Goal: Complete application form

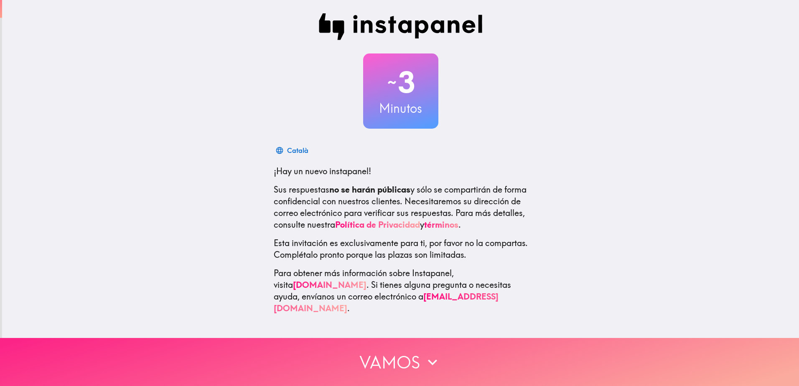
click at [385, 339] on button "Vamos" at bounding box center [399, 362] width 799 height 48
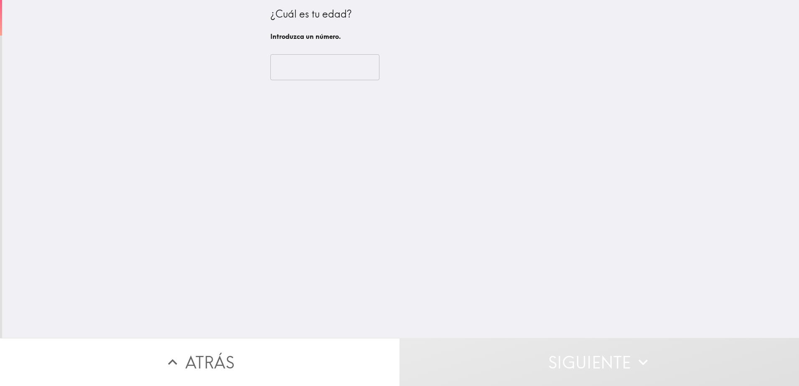
click at [300, 72] on input "number" at bounding box center [324, 67] width 109 height 26
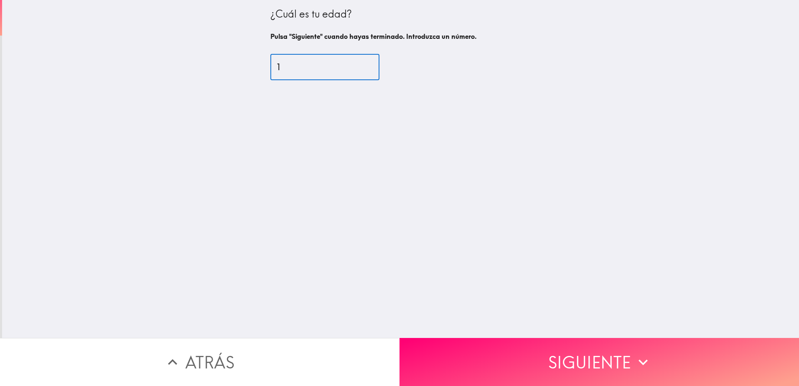
click at [357, 66] on input "1" at bounding box center [324, 67] width 109 height 26
click at [357, 66] on input "2" at bounding box center [324, 67] width 109 height 26
click at [357, 66] on input "3" at bounding box center [324, 67] width 109 height 26
click at [357, 66] on input "4" at bounding box center [324, 67] width 109 height 26
click at [357, 66] on input "5" at bounding box center [324, 67] width 109 height 26
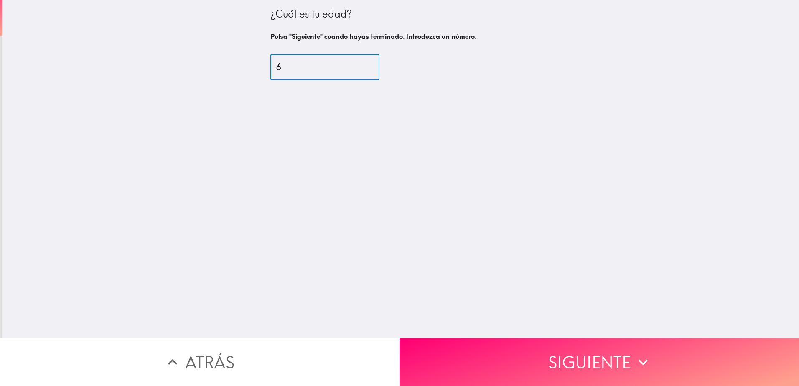
click at [357, 66] on input "6" at bounding box center [324, 67] width 109 height 26
click at [357, 66] on input "7" at bounding box center [324, 67] width 109 height 26
click at [357, 66] on input "8" at bounding box center [324, 67] width 109 height 26
click at [357, 66] on input "9" at bounding box center [324, 67] width 109 height 26
click at [357, 66] on input "10" at bounding box center [324, 67] width 109 height 26
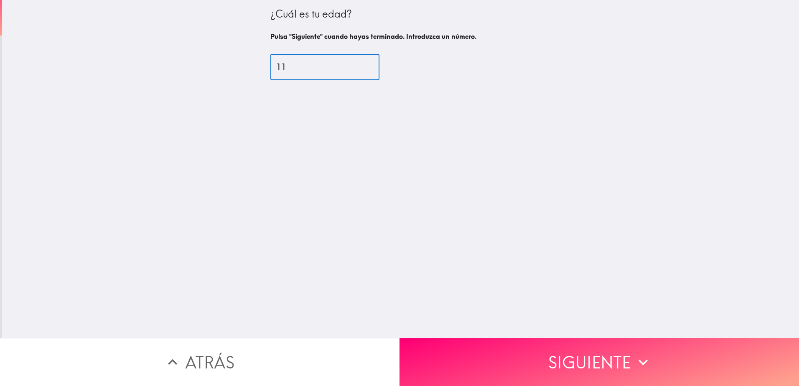
click at [357, 66] on input "11" at bounding box center [324, 67] width 109 height 26
click at [357, 66] on input "12" at bounding box center [324, 67] width 109 height 26
click at [357, 66] on input "13" at bounding box center [324, 67] width 109 height 26
click at [357, 66] on input "14" at bounding box center [324, 67] width 109 height 26
click at [357, 66] on input "15" at bounding box center [324, 67] width 109 height 26
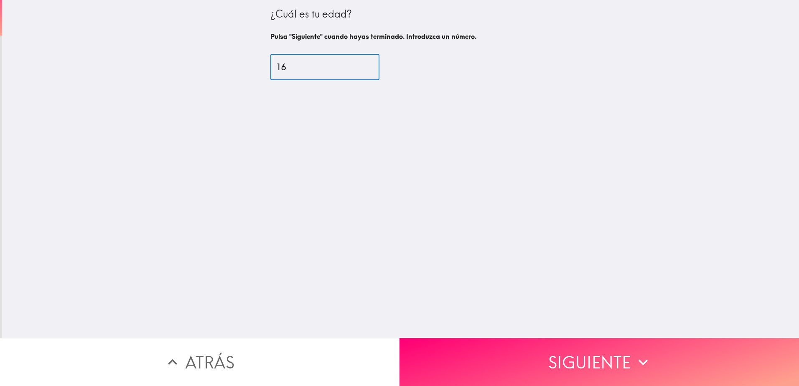
click at [357, 66] on input "16" at bounding box center [324, 67] width 109 height 26
click at [357, 66] on input "17" at bounding box center [324, 67] width 109 height 26
type input "18"
click at [357, 66] on input "18" at bounding box center [324, 67] width 109 height 26
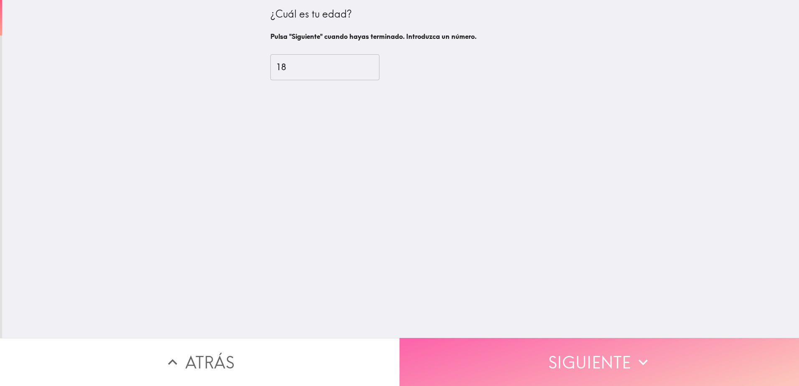
click at [477, 352] on button "Siguiente" at bounding box center [600, 362] width 400 height 48
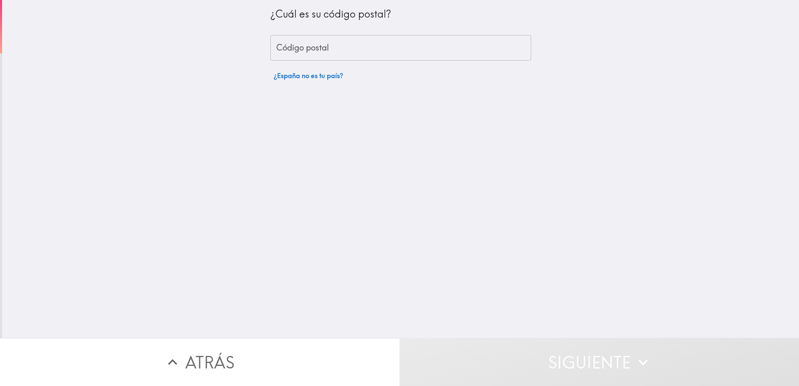
click at [308, 54] on input "Código postal" at bounding box center [400, 48] width 261 height 26
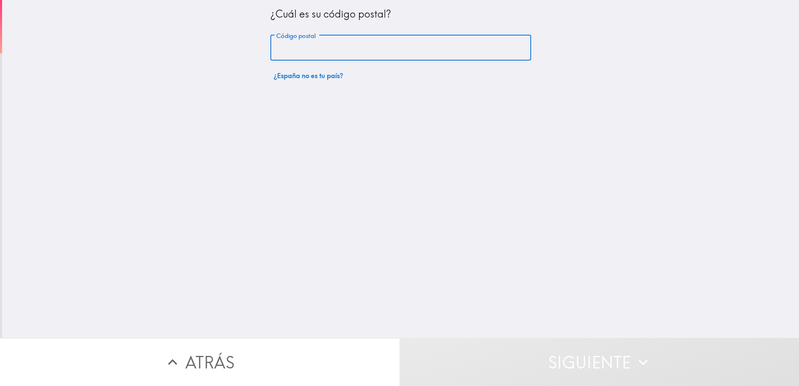
type input "04130"
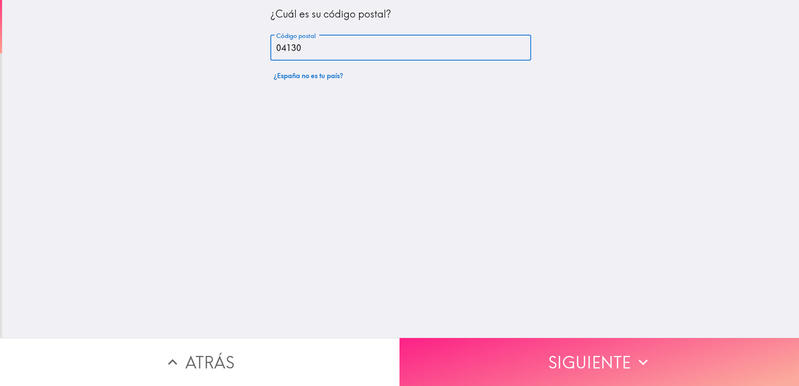
click at [499, 346] on button "Siguiente" at bounding box center [600, 362] width 400 height 48
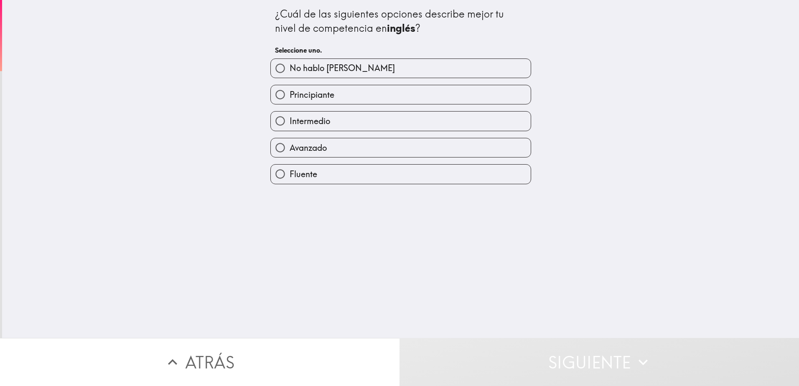
click at [336, 145] on label "Avanzado" at bounding box center [401, 147] width 260 height 19
click at [290, 145] on input "Avanzado" at bounding box center [280, 147] width 19 height 19
radio input "true"
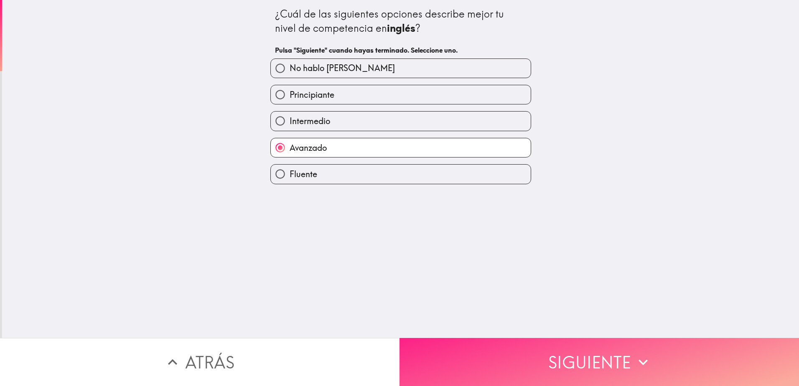
click at [446, 359] on button "Siguiente" at bounding box center [600, 362] width 400 height 48
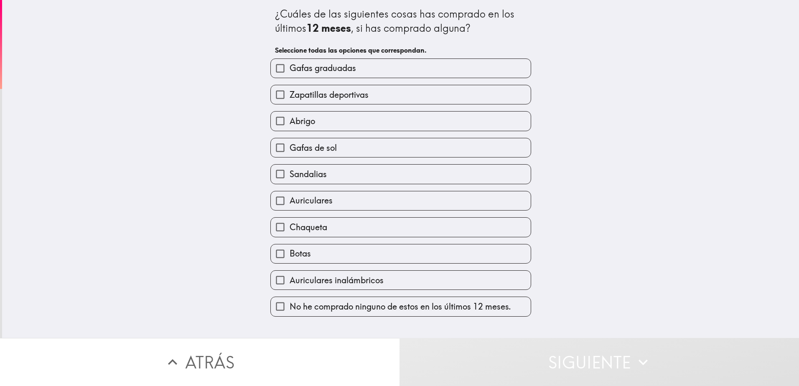
click at [347, 71] on span "Gafas graduadas" at bounding box center [323, 68] width 66 height 12
click at [290, 71] on input "Gafas graduadas" at bounding box center [280, 68] width 19 height 19
checkbox input "true"
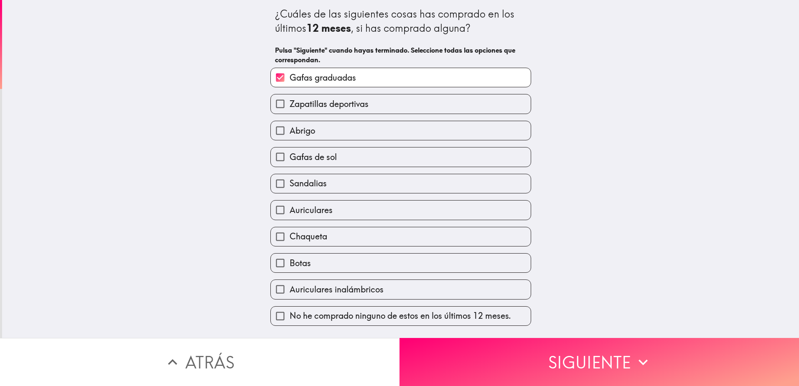
click at [348, 99] on span "Zapatillas deportivas" at bounding box center [329, 104] width 79 height 12
click at [290, 99] on input "Zapatillas deportivas" at bounding box center [280, 103] width 19 height 19
checkbox input "true"
click at [324, 284] on span "Auriculares inalámbricos" at bounding box center [337, 290] width 94 height 12
click at [290, 284] on input "Auriculares inalámbricos" at bounding box center [280, 289] width 19 height 19
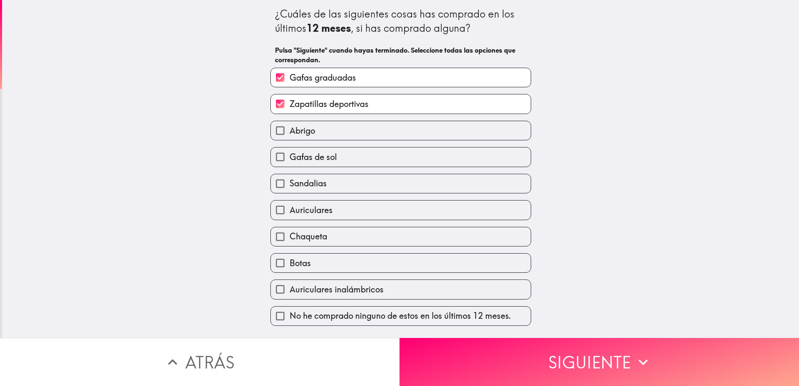
checkbox input "true"
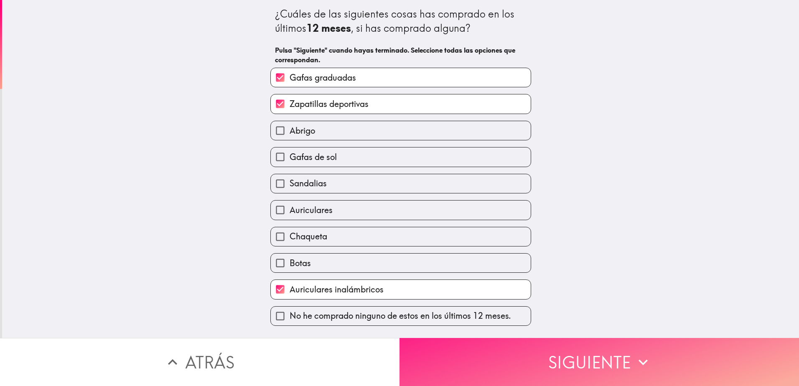
click at [466, 364] on button "Siguiente" at bounding box center [600, 362] width 400 height 48
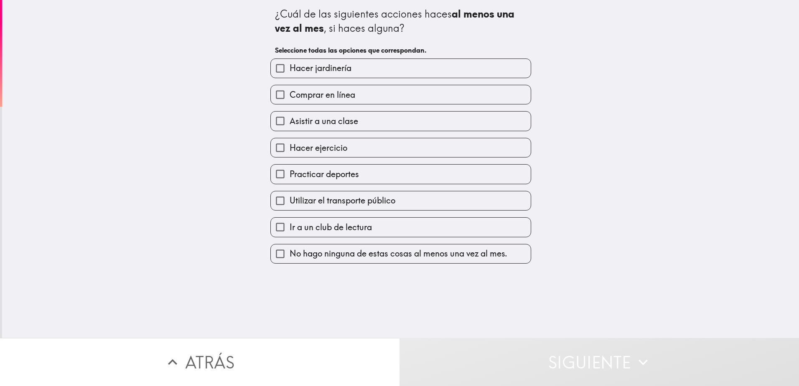
click at [351, 96] on label "Comprar en línea" at bounding box center [401, 94] width 260 height 19
click at [290, 96] on input "Comprar en línea" at bounding box center [280, 94] width 19 height 19
checkbox input "true"
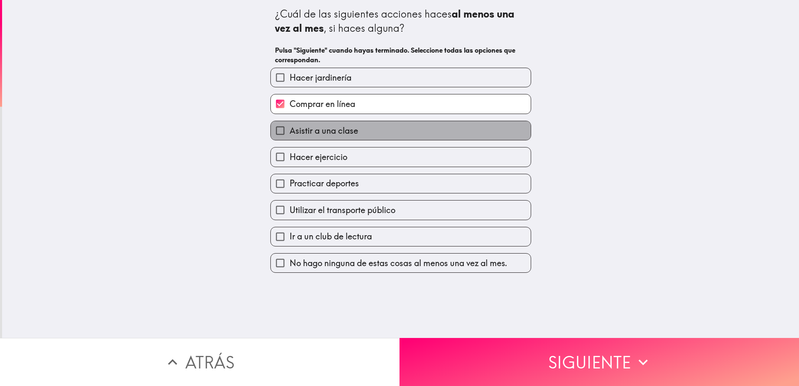
click at [347, 134] on span "Asistir a una clase" at bounding box center [324, 131] width 69 height 12
click at [290, 134] on input "Asistir a una clase" at bounding box center [280, 130] width 19 height 19
checkbox input "true"
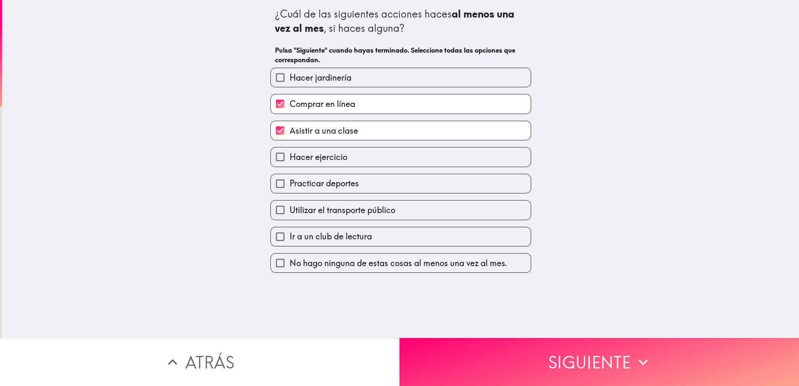
click at [341, 162] on span "Hacer ejercicio" at bounding box center [319, 157] width 58 height 12
click at [290, 162] on input "Hacer ejercicio" at bounding box center [280, 157] width 19 height 19
checkbox input "true"
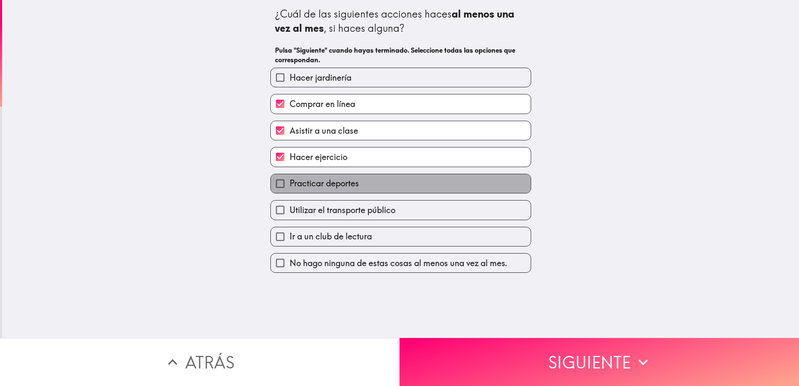
click at [371, 183] on label "Practicar deportes" at bounding box center [401, 183] width 260 height 19
click at [290, 183] on input "Practicar deportes" at bounding box center [280, 183] width 19 height 19
checkbox input "true"
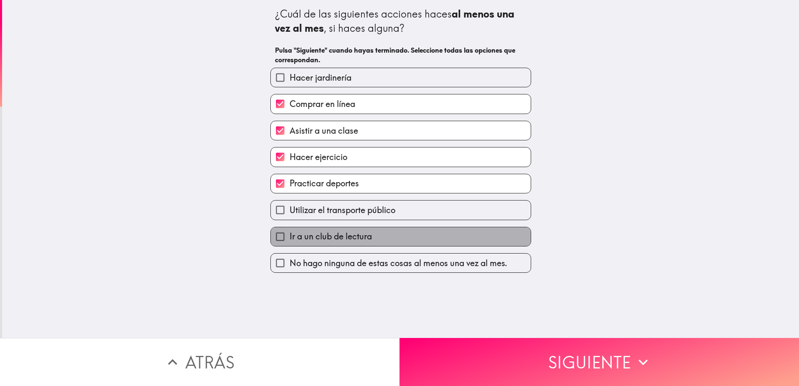
click at [371, 238] on label "Ir a un club de lectura" at bounding box center [401, 236] width 260 height 19
click at [290, 238] on input "Ir a un club de lectura" at bounding box center [280, 236] width 19 height 19
checkbox input "true"
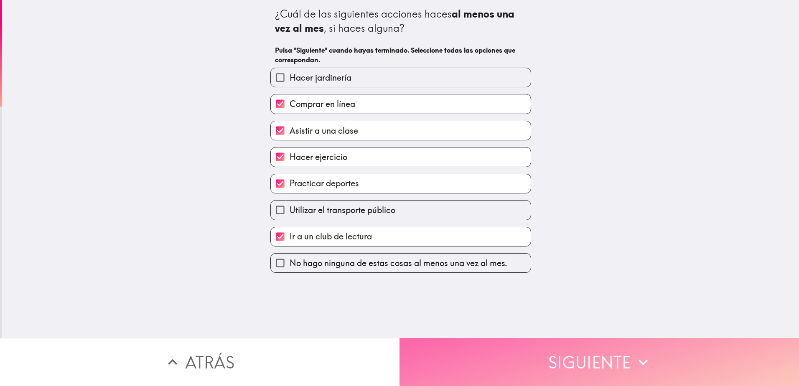
click at [461, 353] on button "Siguiente" at bounding box center [600, 362] width 400 height 48
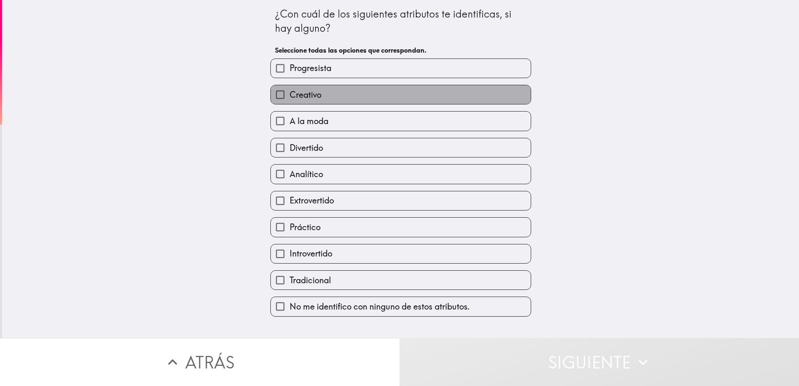
click at [334, 94] on label "Creativo" at bounding box center [401, 94] width 260 height 19
click at [290, 94] on input "Creativo" at bounding box center [280, 94] width 19 height 19
checkbox input "true"
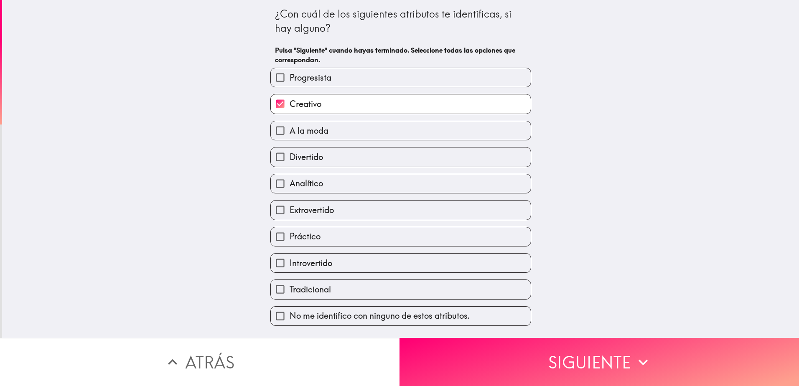
click at [324, 127] on label "A la moda" at bounding box center [401, 130] width 260 height 19
click at [290, 127] on input "A la moda" at bounding box center [280, 130] width 19 height 19
checkbox input "true"
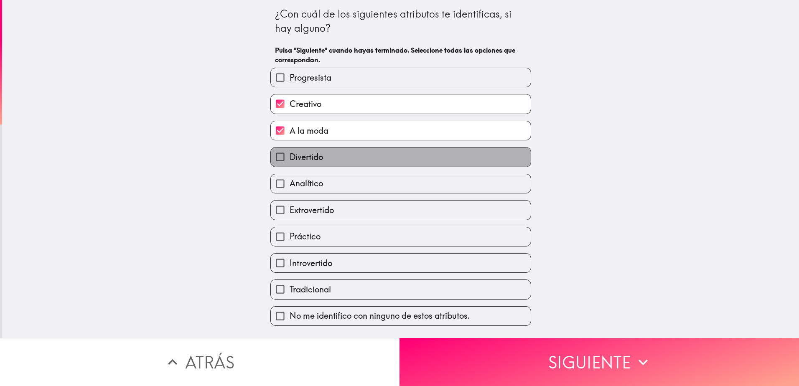
click at [331, 160] on label "Divertido" at bounding box center [401, 157] width 260 height 19
click at [290, 160] on input "Divertido" at bounding box center [280, 157] width 19 height 19
checkbox input "true"
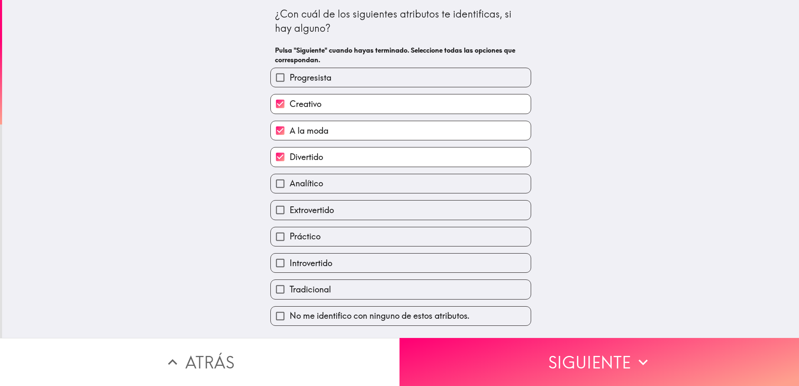
click at [344, 238] on label "Práctico" at bounding box center [401, 236] width 260 height 19
click at [290, 238] on input "Práctico" at bounding box center [280, 236] width 19 height 19
checkbox input "true"
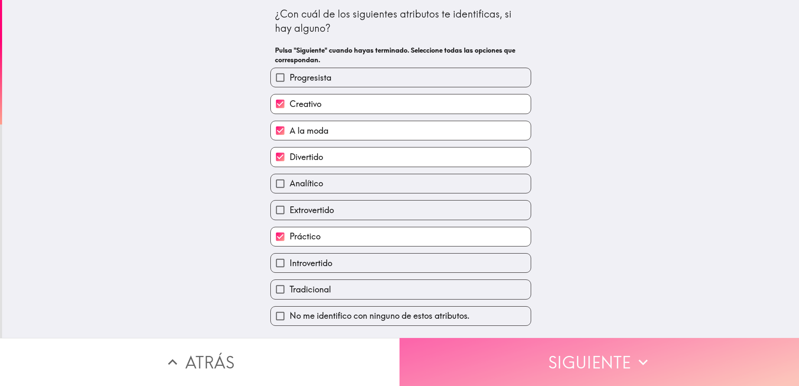
click at [508, 349] on button "Siguiente" at bounding box center [600, 362] width 400 height 48
